Goal: Find specific page/section: Find specific page/section

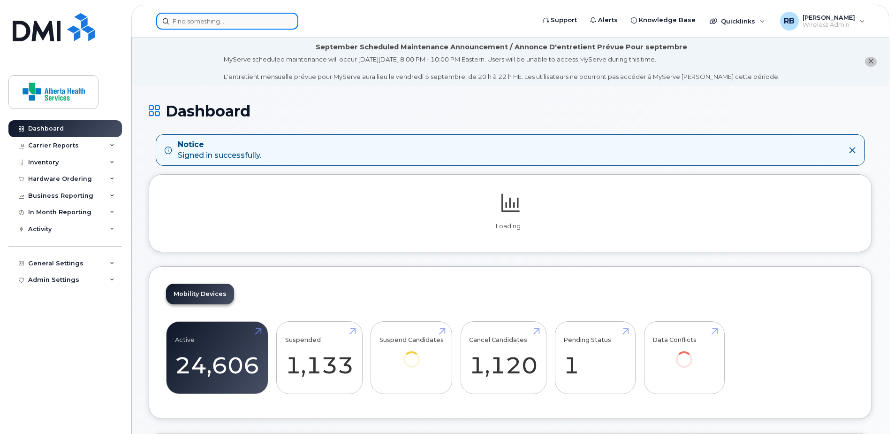
click at [236, 17] on input at bounding box center [227, 21] width 142 height 17
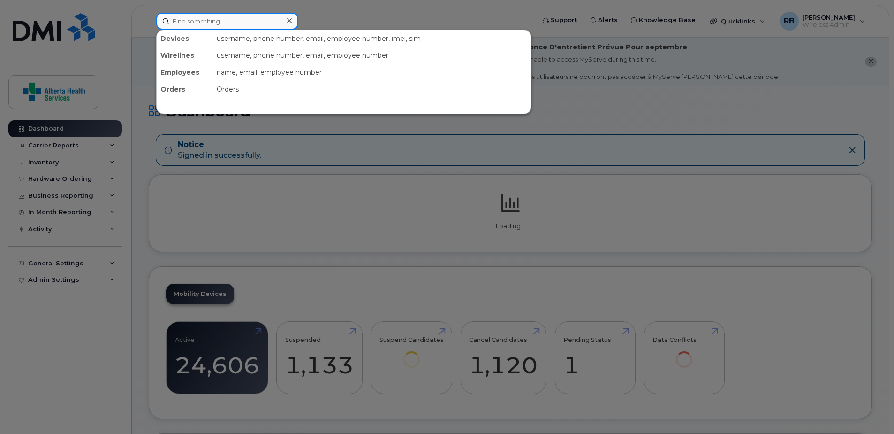
paste input "7807178169"
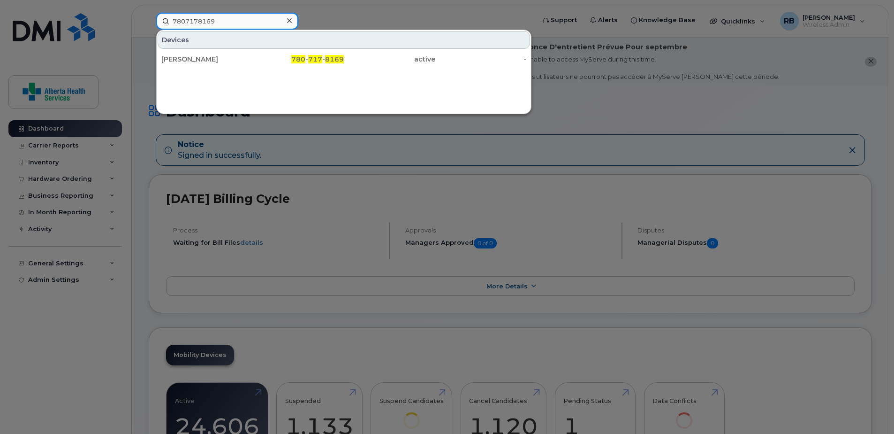
type input "7807178169"
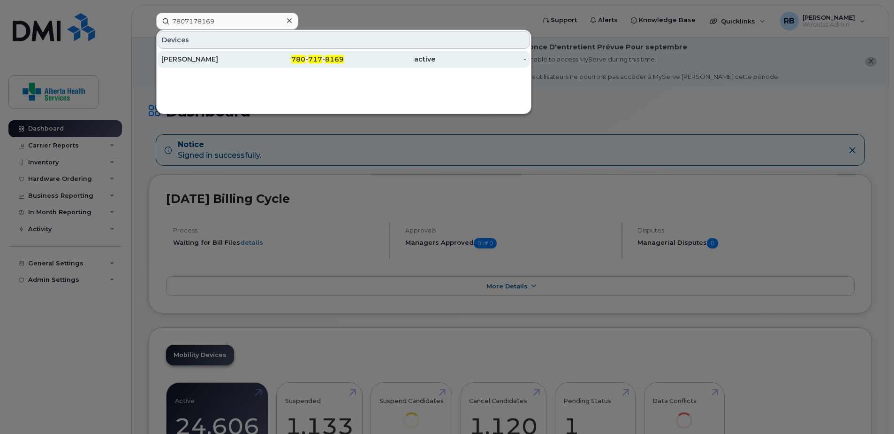
click at [212, 58] on div "[PERSON_NAME]" at bounding box center [207, 58] width 92 height 9
